Goal: Task Accomplishment & Management: Use online tool/utility

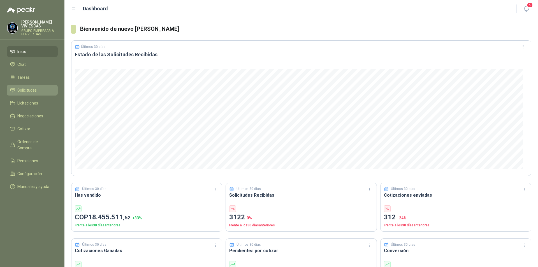
click at [27, 91] on span "Solicitudes" at bounding box center [26, 90] width 19 height 6
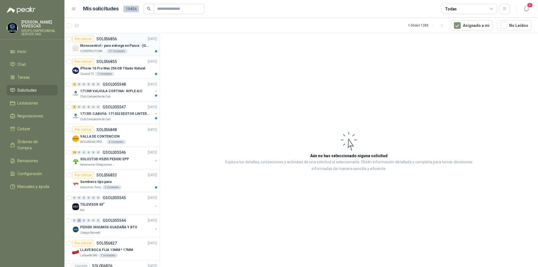
click at [92, 44] on p "Monocontrol - para entrega en Pance - [GEOGRAPHIC_DATA]" at bounding box center [115, 45] width 70 height 5
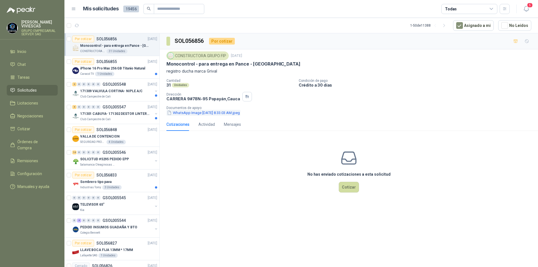
click at [193, 115] on button "WhatsApp Image [DATE] 8.33.03 AM.jpeg" at bounding box center [203, 113] width 74 height 6
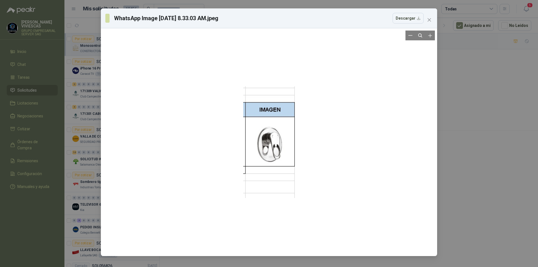
click at [281, 142] on div at bounding box center [269, 142] width 52 height 112
drag, startPoint x: 429, startPoint y: 22, endPoint x: 430, endPoint y: 19, distance: 2.8
click at [429, 21] on icon "close" at bounding box center [429, 20] width 4 height 4
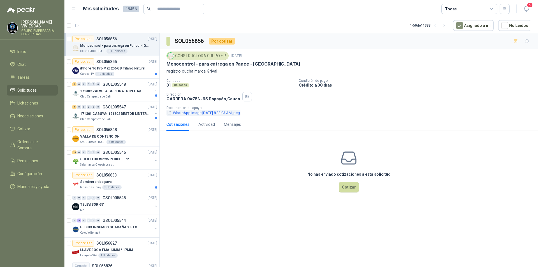
click at [201, 112] on button "WhatsApp Image [DATE] 8.33.03 AM.jpeg" at bounding box center [203, 113] width 74 height 6
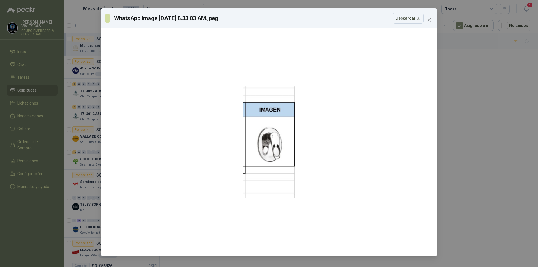
click at [444, 161] on div "WhatsApp Image [DATE] 8.33.03 AM.jpeg Descargar" at bounding box center [269, 133] width 538 height 267
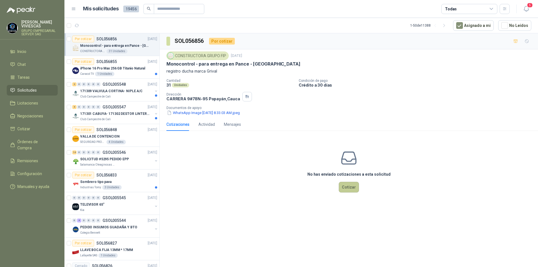
click at [347, 184] on button "Cotizar" at bounding box center [349, 187] width 20 height 11
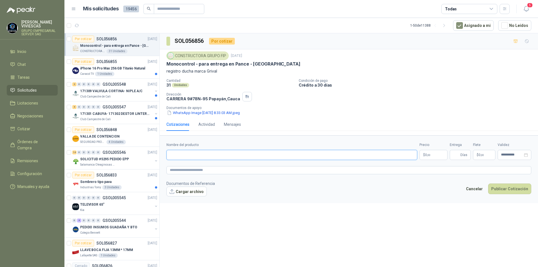
drag, startPoint x: 178, startPoint y: 156, endPoint x: 181, endPoint y: 155, distance: 3.1
click at [178, 156] on input "Nombre del producto" at bounding box center [291, 155] width 251 height 10
type input "**********"
click at [427, 154] on span ",00" at bounding box center [428, 155] width 3 height 3
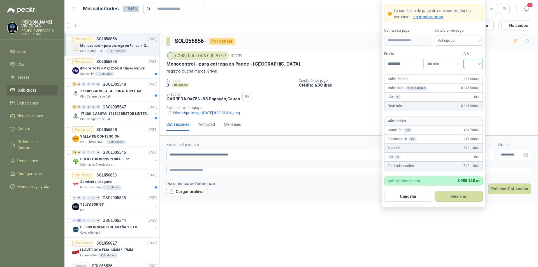
click at [467, 67] on div at bounding box center [473, 64] width 19 height 10
type input "*********"
drag, startPoint x: 471, startPoint y: 78, endPoint x: 470, endPoint y: 75, distance: 3.3
click at [471, 78] on div "19%" at bounding box center [473, 75] width 10 height 6
drag, startPoint x: 453, startPoint y: 199, endPoint x: 462, endPoint y: 195, distance: 9.8
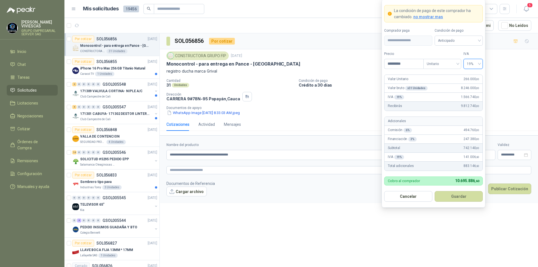
click at [454, 198] on button "Guardar" at bounding box center [459, 196] width 48 height 11
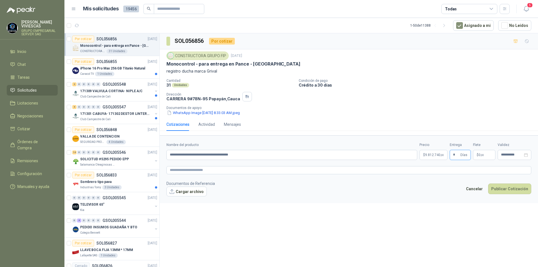
type input "*"
click at [435, 153] on body "[PERSON_NAME] GRUPO EMPRESARIAL SERVER SAS Inicio Chat Tareas Solicitudes Licit…" at bounding box center [269, 133] width 538 height 267
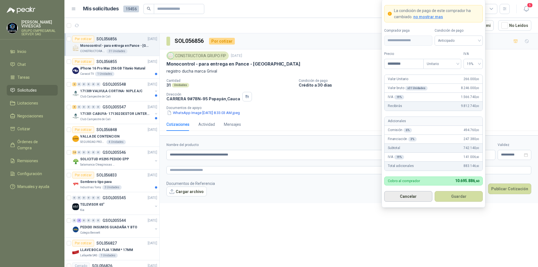
click at [410, 197] on button "Cancelar" at bounding box center [408, 196] width 48 height 11
